Goal: Task Accomplishment & Management: Use online tool/utility

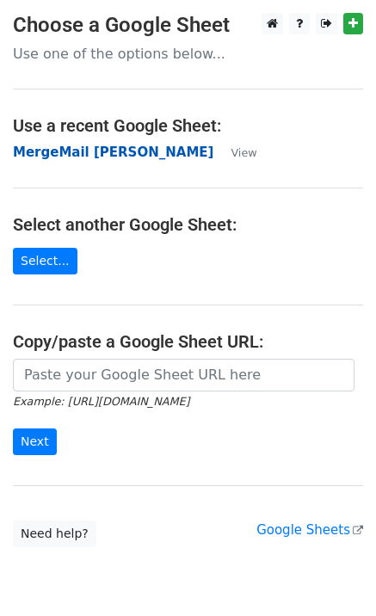
click at [37, 159] on strong "MergeMail [PERSON_NAME]" at bounding box center [113, 152] width 200 height 15
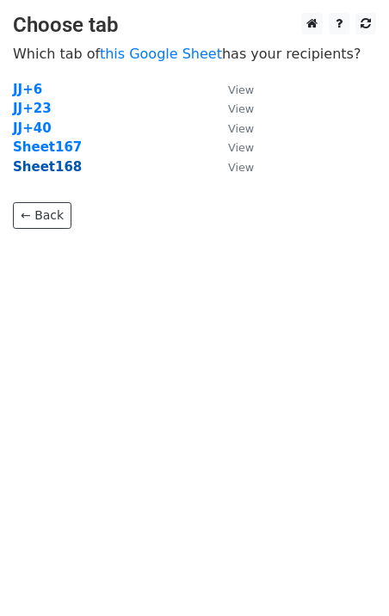
click at [54, 169] on strong "Sheet168" at bounding box center [47, 166] width 69 height 15
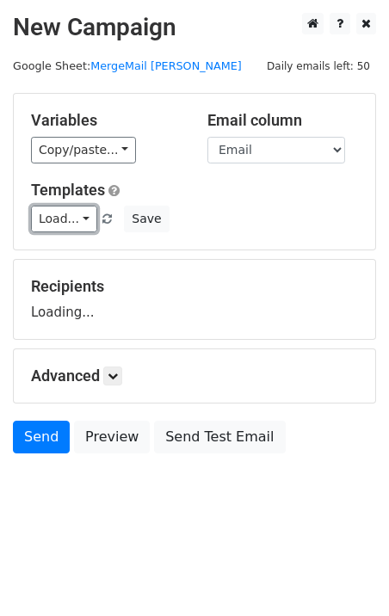
click at [65, 218] on link "Load..." at bounding box center [64, 219] width 66 height 27
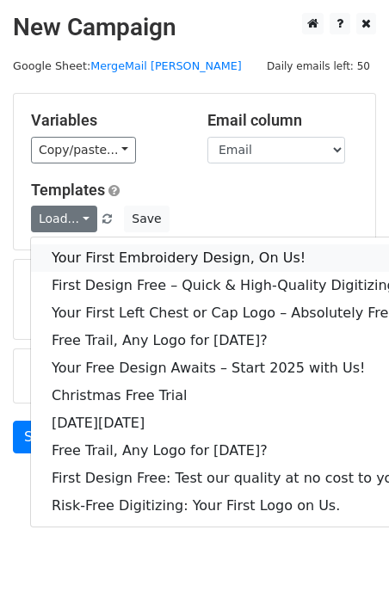
click at [108, 263] on link "Your First Embroidery Design, On Us!" at bounding box center [229, 258] width 396 height 28
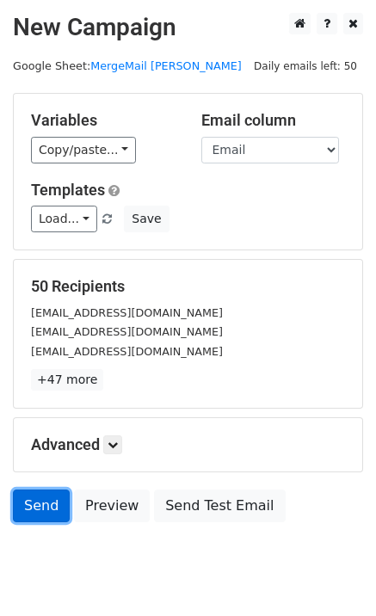
click at [40, 501] on link "Send" at bounding box center [41, 505] width 57 height 33
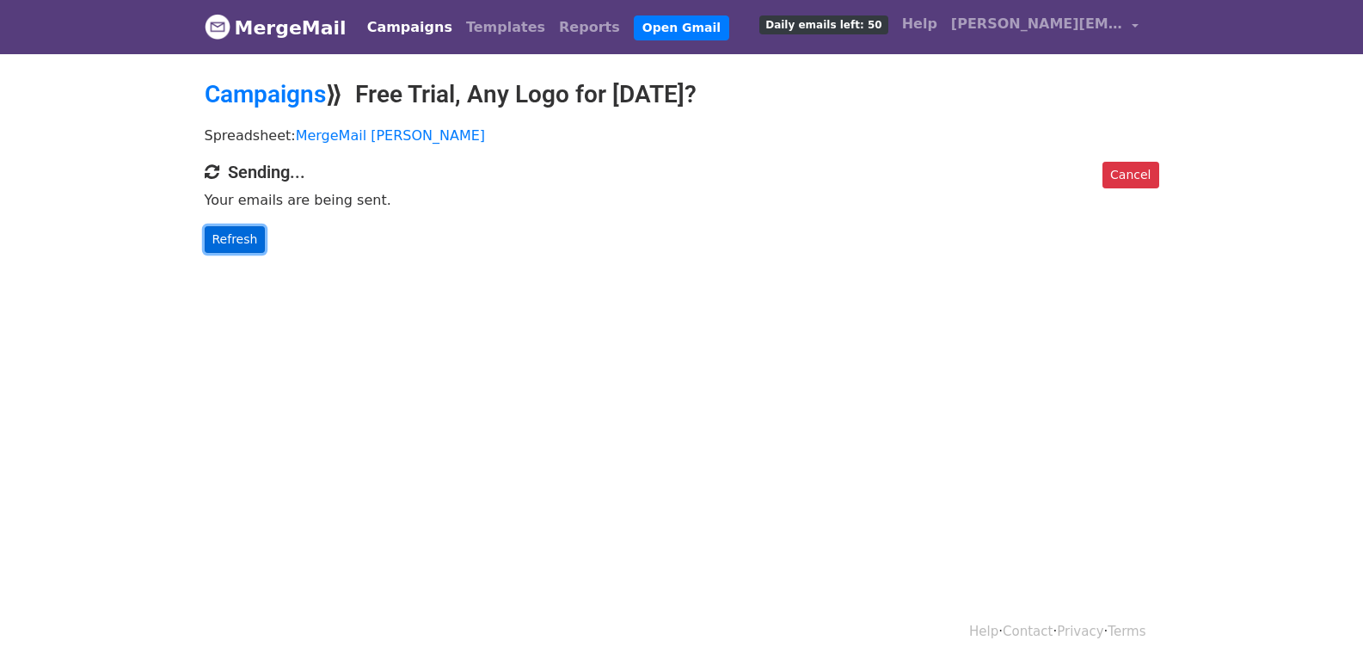
click at [240, 237] on link "Refresh" at bounding box center [235, 239] width 61 height 27
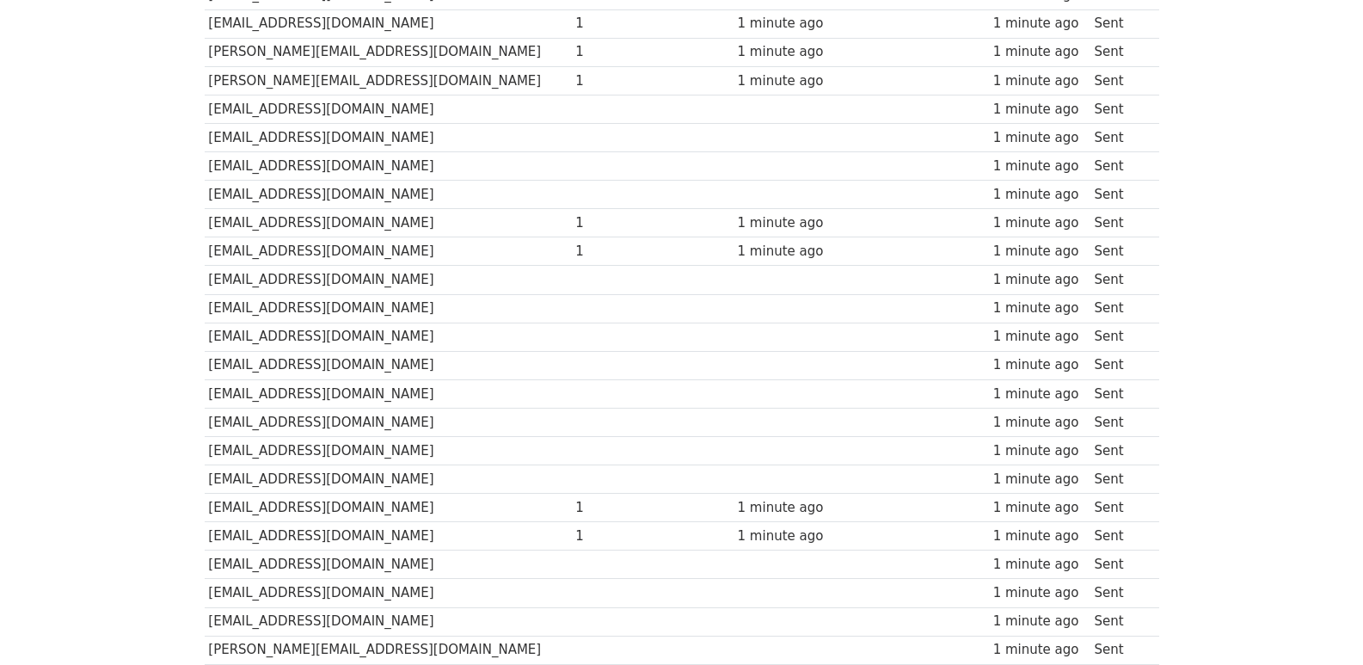
scroll to position [1197, 0]
